Goal: Task Accomplishment & Management: Use online tool/utility

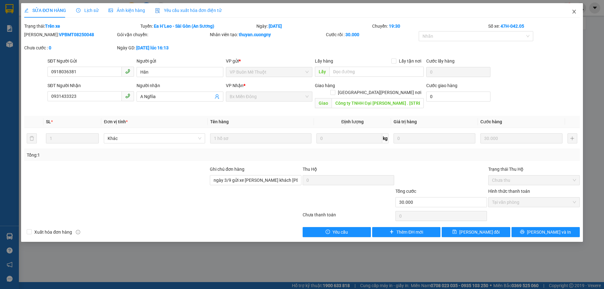
click at [573, 12] on icon "close" at bounding box center [573, 11] width 5 height 5
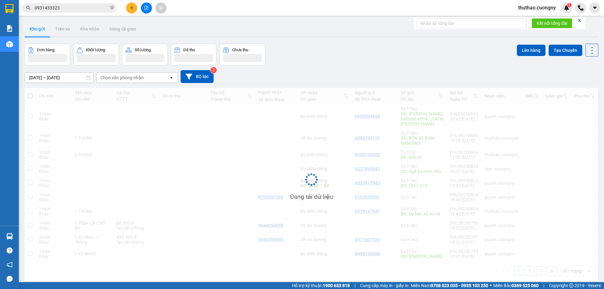
click at [65, 11] on input "0931433323" at bounding box center [72, 7] width 74 height 7
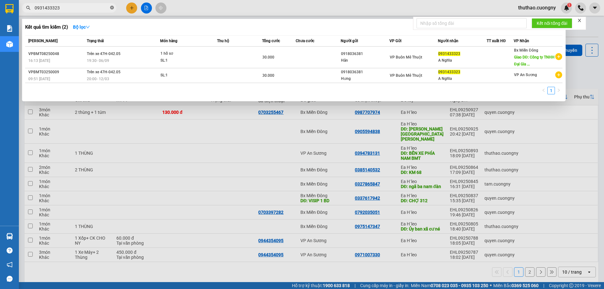
click at [112, 8] on icon "close-circle" at bounding box center [112, 8] width 4 height 4
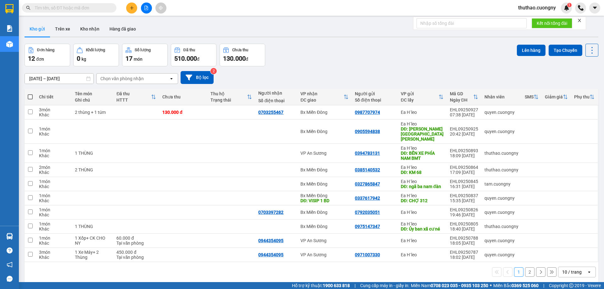
click at [110, 6] on span at bounding box center [112, 7] width 4 height 7
click at [109, 7] on span at bounding box center [69, 7] width 94 height 9
click at [82, 7] on input "text" at bounding box center [72, 7] width 74 height 7
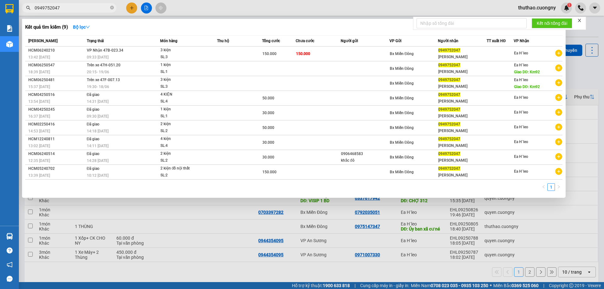
type input "0949752047"
